Goal: Task Accomplishment & Management: Use online tool/utility

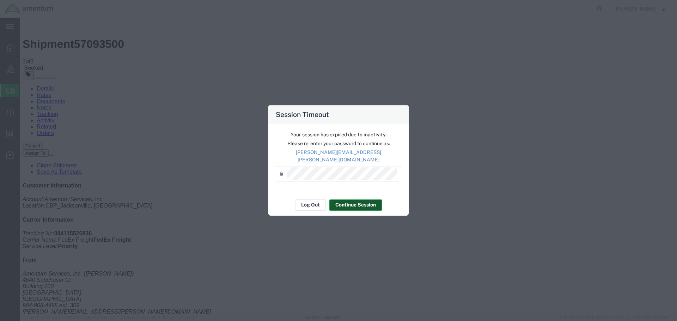
click at [353, 201] on button "Continue Session" at bounding box center [355, 204] width 53 height 11
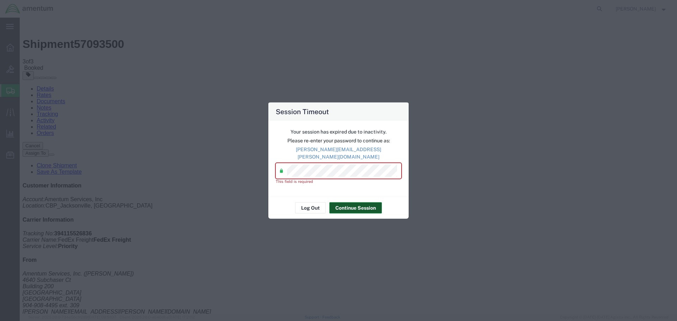
click at [349, 203] on button "Continue Session" at bounding box center [355, 207] width 53 height 11
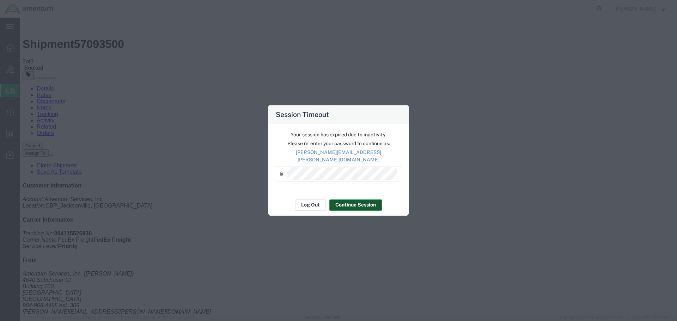
click at [354, 201] on button "Continue Session" at bounding box center [355, 204] width 53 height 11
click at [360, 201] on button "Continue Session" at bounding box center [355, 204] width 53 height 11
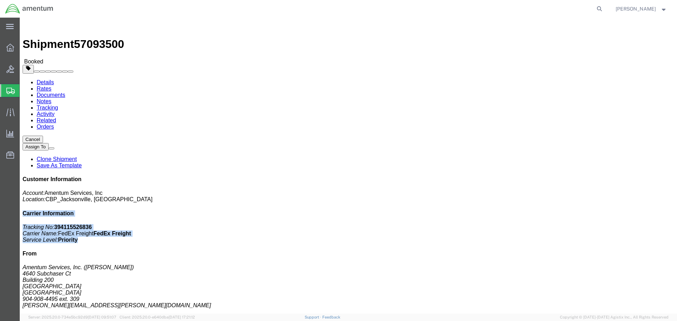
drag, startPoint x: 523, startPoint y: 79, endPoint x: 580, endPoint y: 106, distance: 63.2
click div "Customer Information Account: Amentum Services, Inc Location: CBP_Jacksonville,…"
copy div "Carrier Information Tracking No: 394115526836 Carrier Name: FedEx Freight FedEx…"
click p "10/10/2025 09:00 - 10/10/2025 14:30"
click link "Clone Shipment"
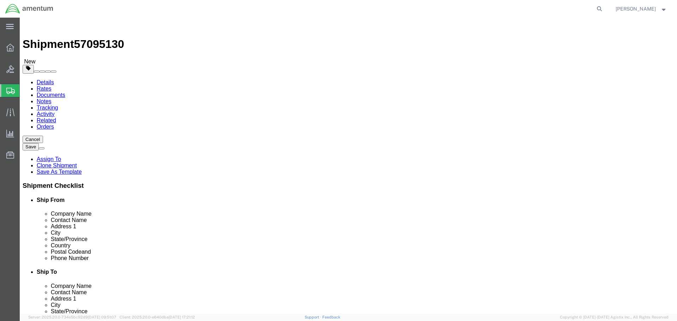
select select "49917"
select select "49951"
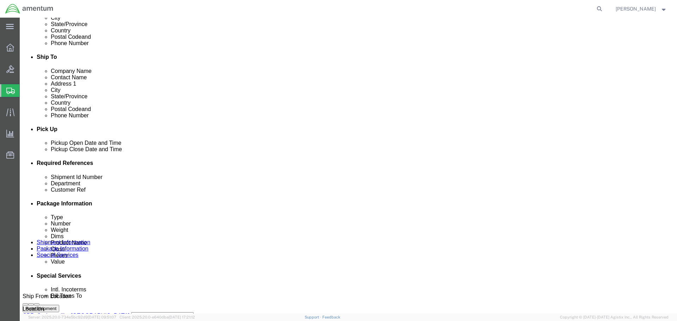
scroll to position [247, 0]
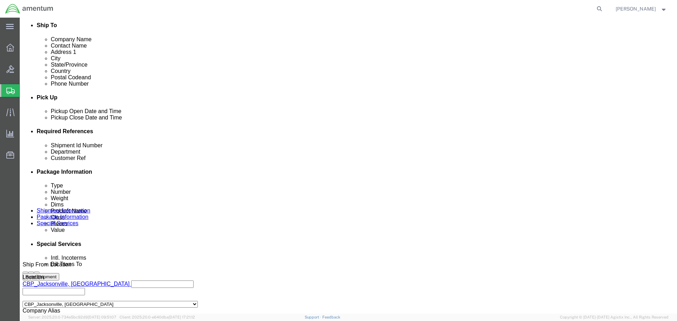
click input "IR01526"
drag, startPoint x: 115, startPoint y: 201, endPoint x: 104, endPoint y: 202, distance: 11.3
click input "IR01526"
type input "IR01657"
click div "Shipment Id Number 380HD TO YUM Department CBP Select Account Type Activity ID …"
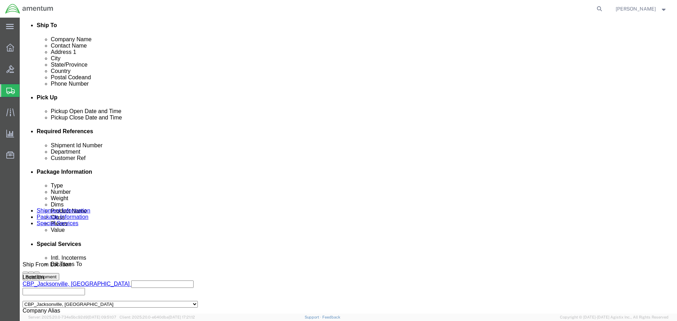
drag, startPoint x: 108, startPoint y: 187, endPoint x: 84, endPoint y: 184, distance: 23.8
click div "Shipment Id Number 380HD TO YUM"
type input "IR01657 TO YUM"
click div "Shipment Id Number IR01657 TO YUM Department CBP Select Account Type Activity I…"
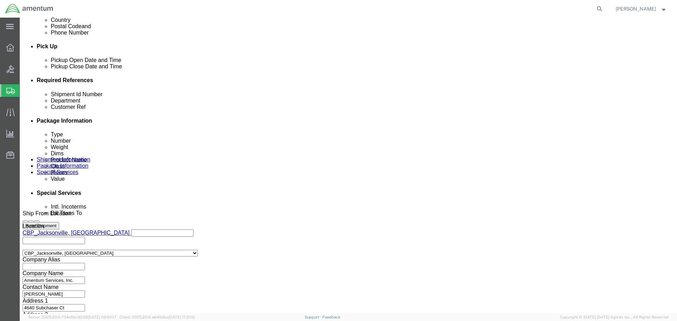
scroll to position [322, 0]
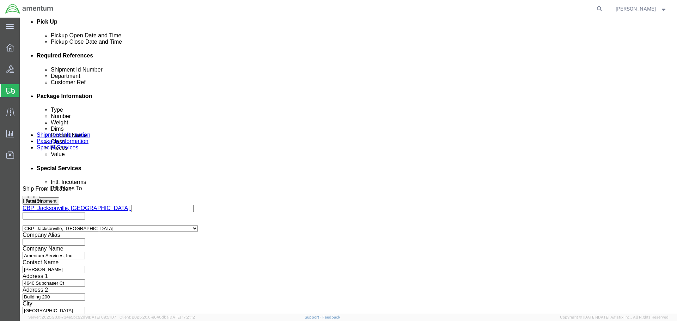
click button "Continue"
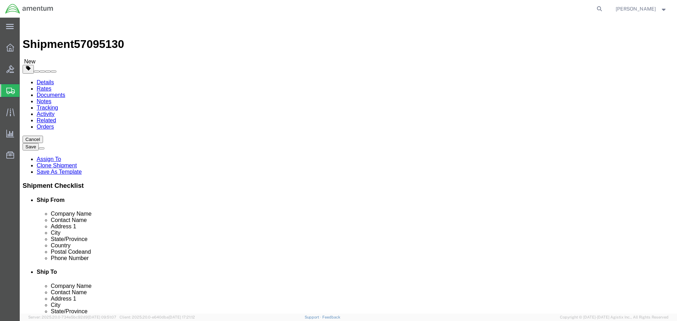
drag, startPoint x: 117, startPoint y: 163, endPoint x: 91, endPoint y: 162, distance: 26.5
click div "Length 36.00 x Width 36.00 x Height 58.00 Select cm ft in"
type input "52"
type input "34"
type input "260"
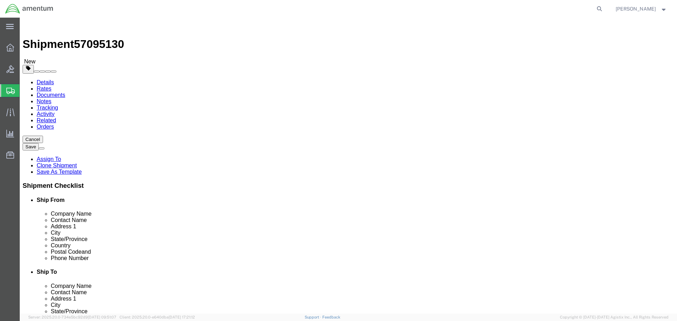
click dd "1.00 Each"
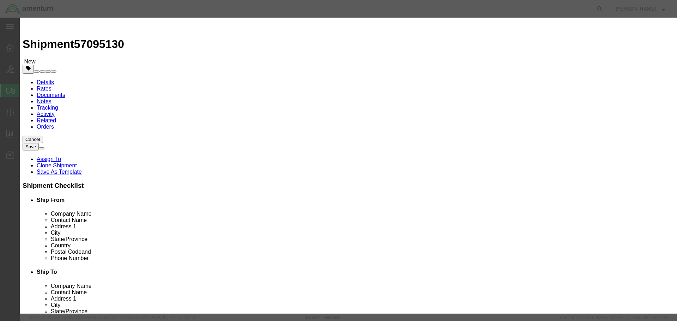
click select "Select 50 55 60 65 70 85 92.5 100 125 175 250 300 400"
select select "250"
click select "Select 50 55 60 65 70 85 92.5 100 125 175 250 300 400"
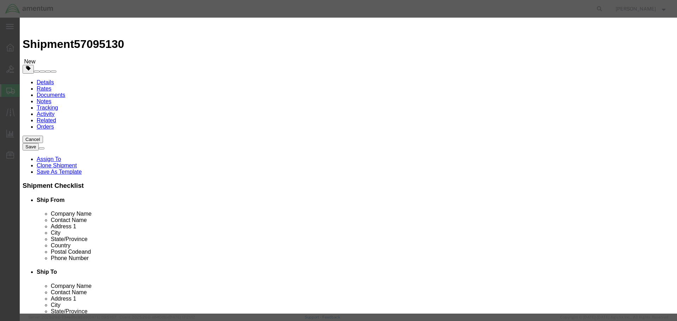
click label "GL Reference"
click button "Save & Close"
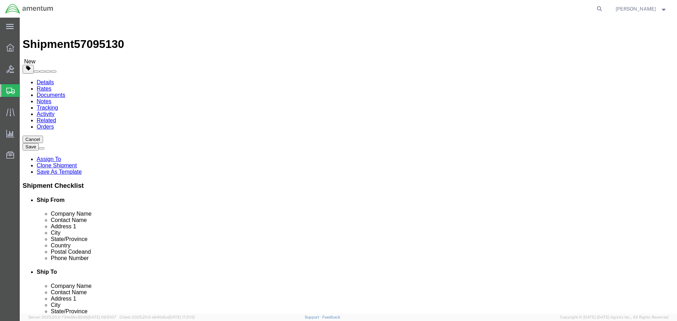
click button "Continue"
click button "Rate Shipment"
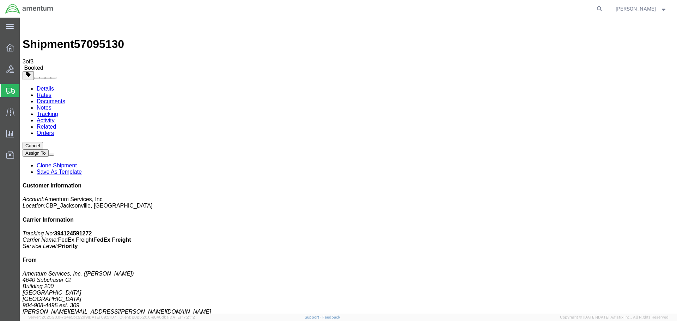
checkbox input "true"
click at [47, 86] on link "Details" at bounding box center [45, 89] width 17 height 6
click link "Schedule pickup request"
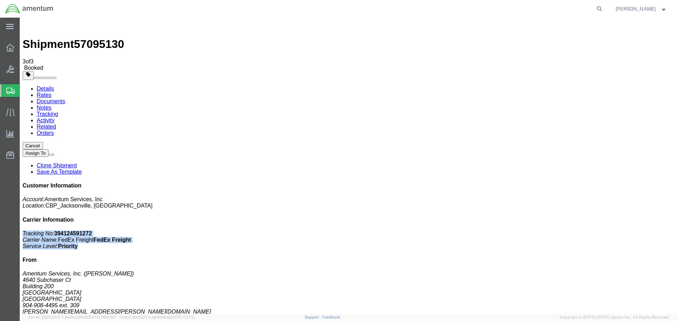
drag, startPoint x: 579, startPoint y: 106, endPoint x: 523, endPoint y: 92, distance: 58.5
click div "Customer Information Account: Amentum Services, Inc Location: CBP_Jacksonville,…"
copy p "Tracking No: 394124591272 Carrier Name: FedEx Freight FedEx Freight Service Lev…"
click b "394124591272"
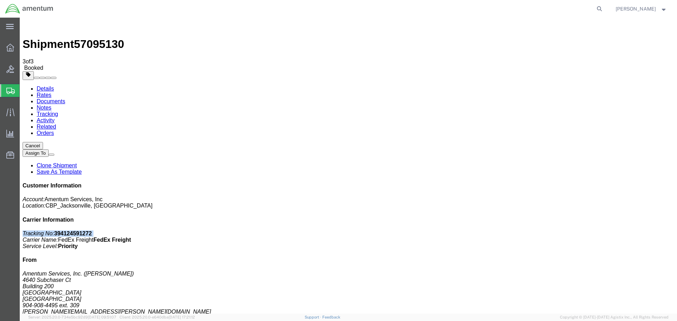
click b "394124591272"
click h4 "Carrier Information"
click b "394124591272"
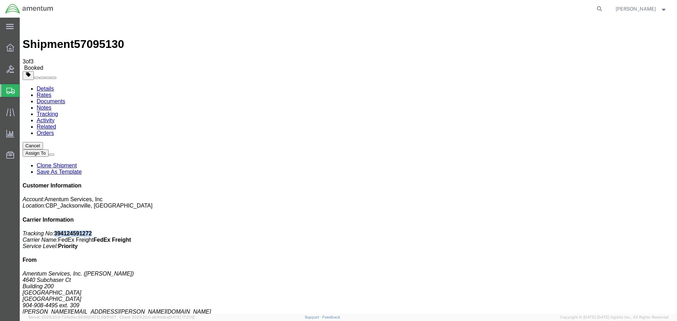
copy b "394124591272"
